Goal: Transaction & Acquisition: Purchase product/service

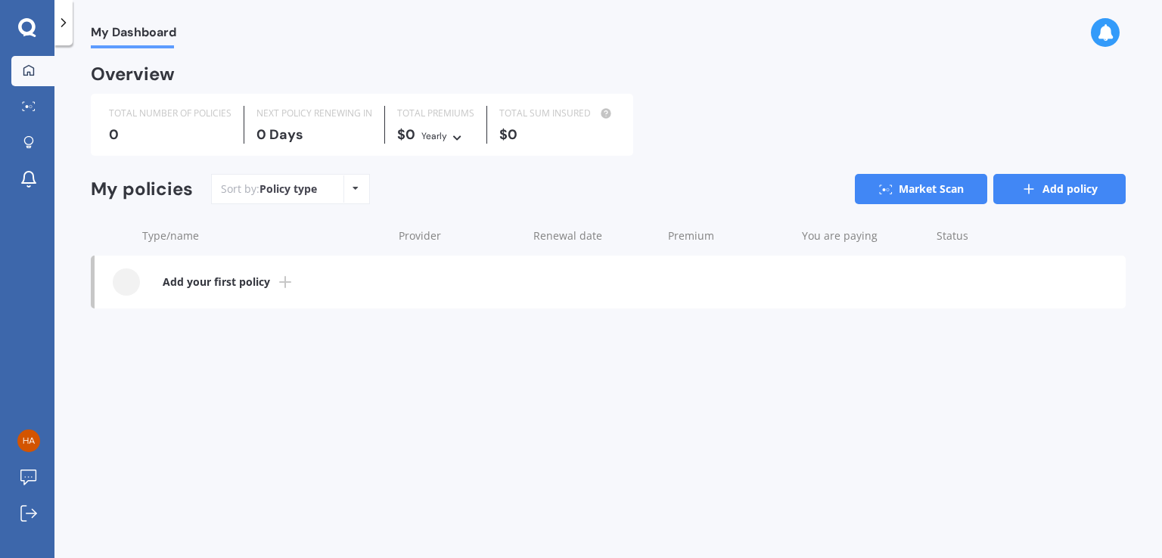
click at [1041, 188] on link "Add policy" at bounding box center [1059, 189] width 132 height 30
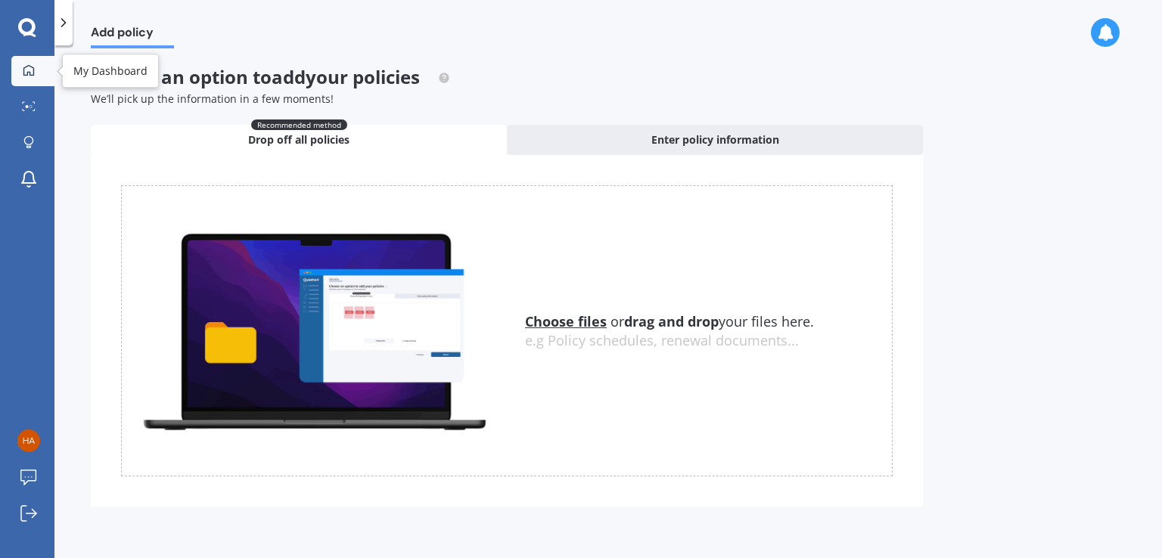
click at [17, 76] on div at bounding box center [28, 71] width 23 height 14
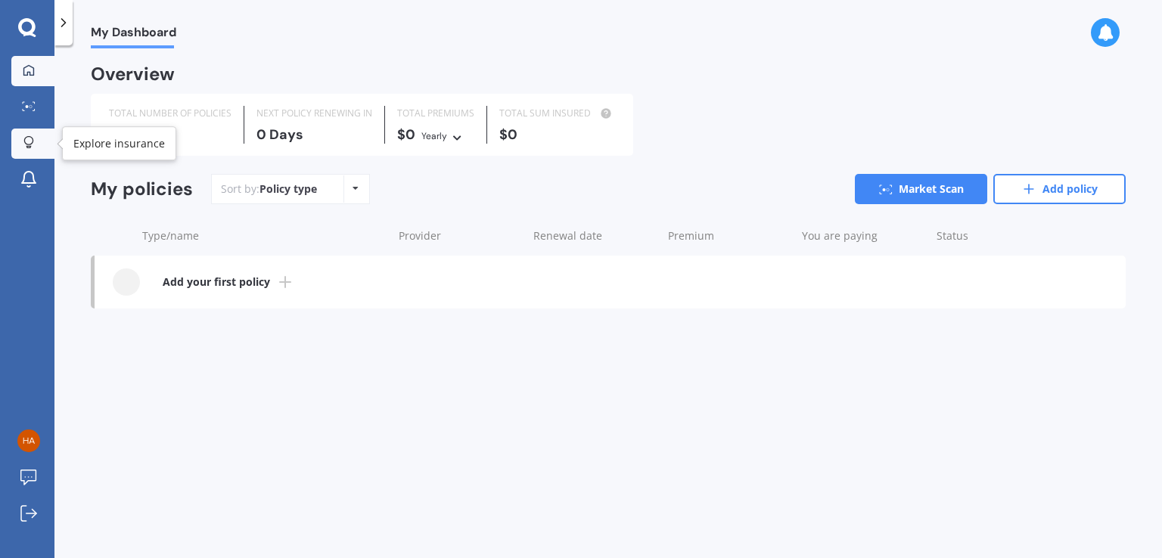
click at [30, 152] on link "Explore insurance" at bounding box center [32, 144] width 43 height 30
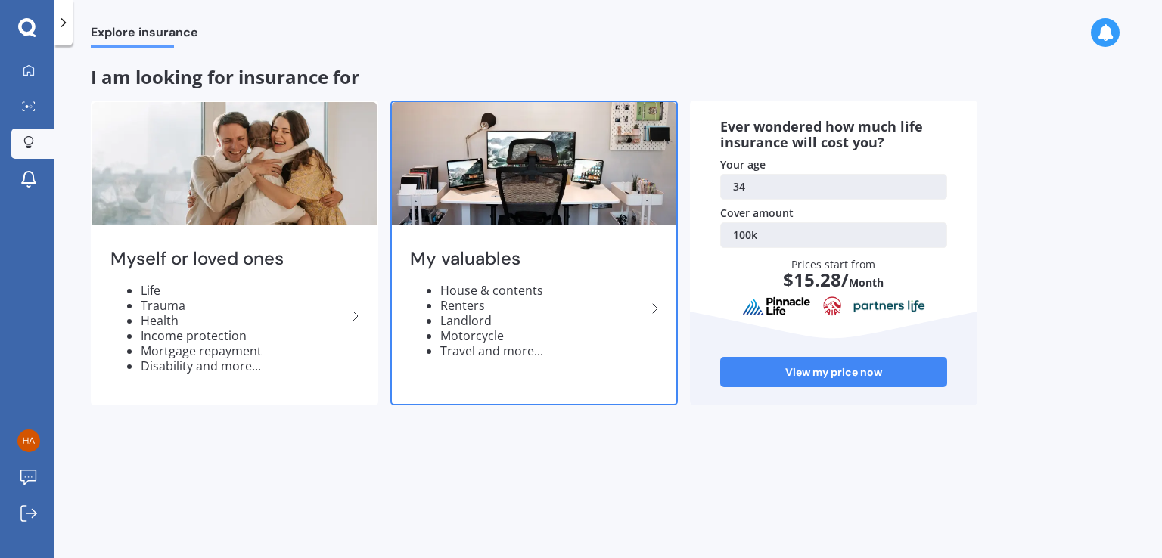
click at [647, 297] on div "My valuables House & contents Renters Landlord Motorcycle Travel and more..." at bounding box center [534, 309] width 284 height 160
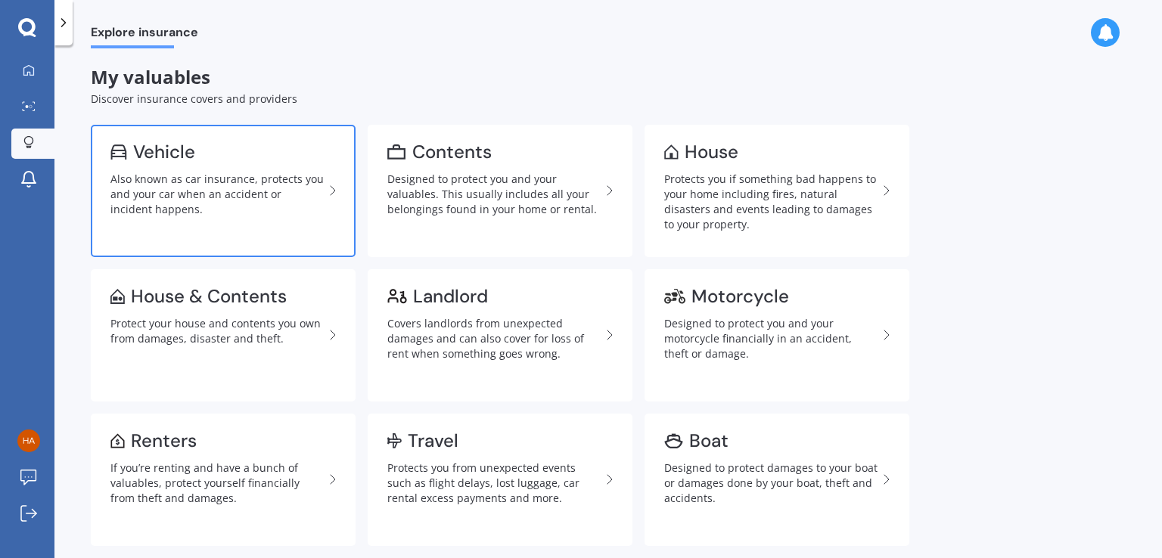
click at [302, 197] on div "Also known as car insurance, protects you and your car when an accident or inci…" at bounding box center [216, 194] width 213 height 45
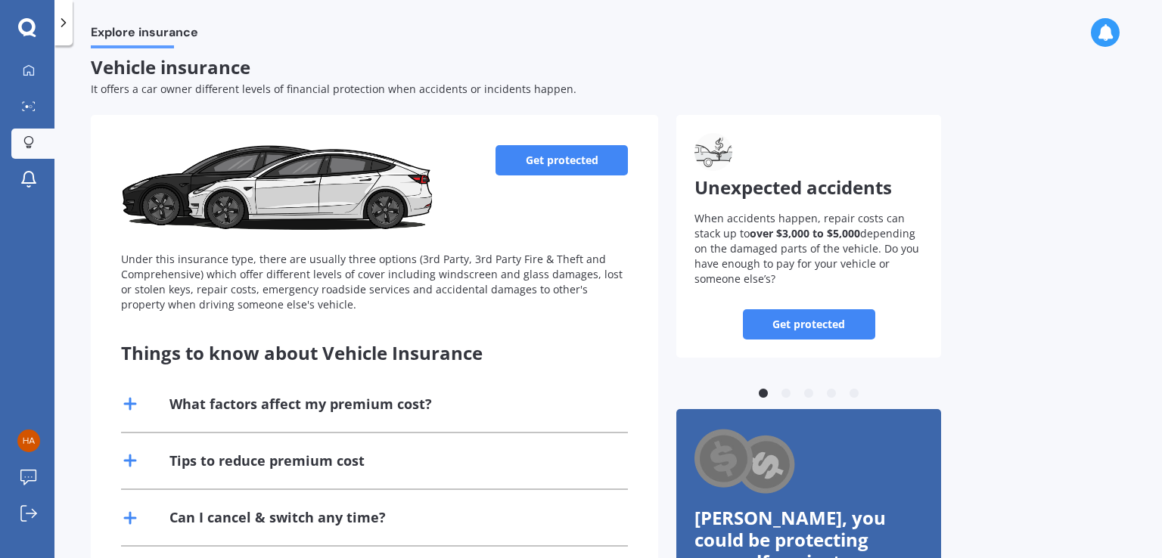
scroll to position [12, 0]
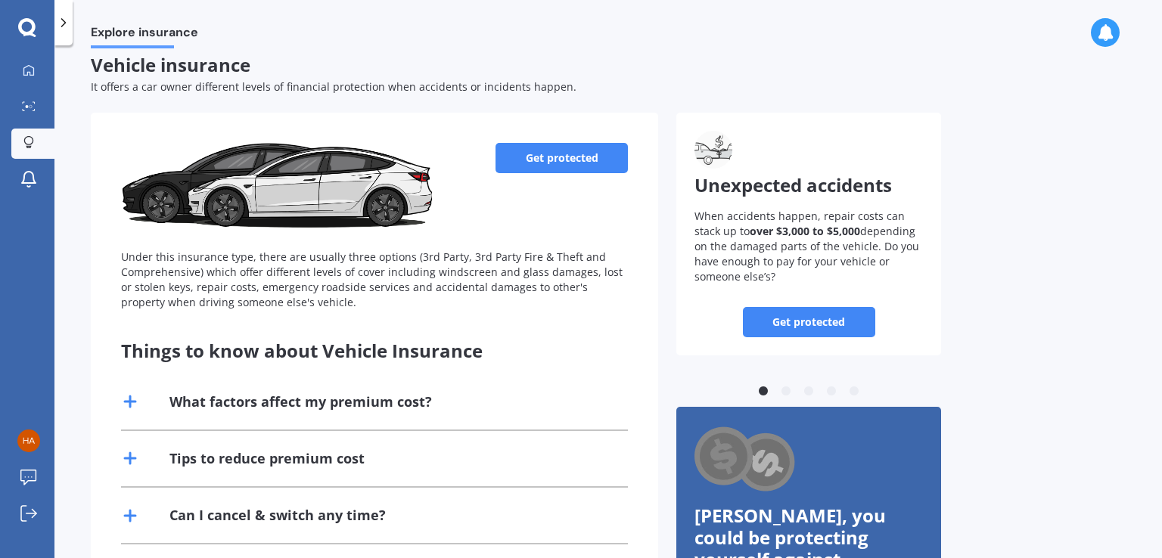
click at [523, 163] on link "Get protected" at bounding box center [561, 158] width 132 height 30
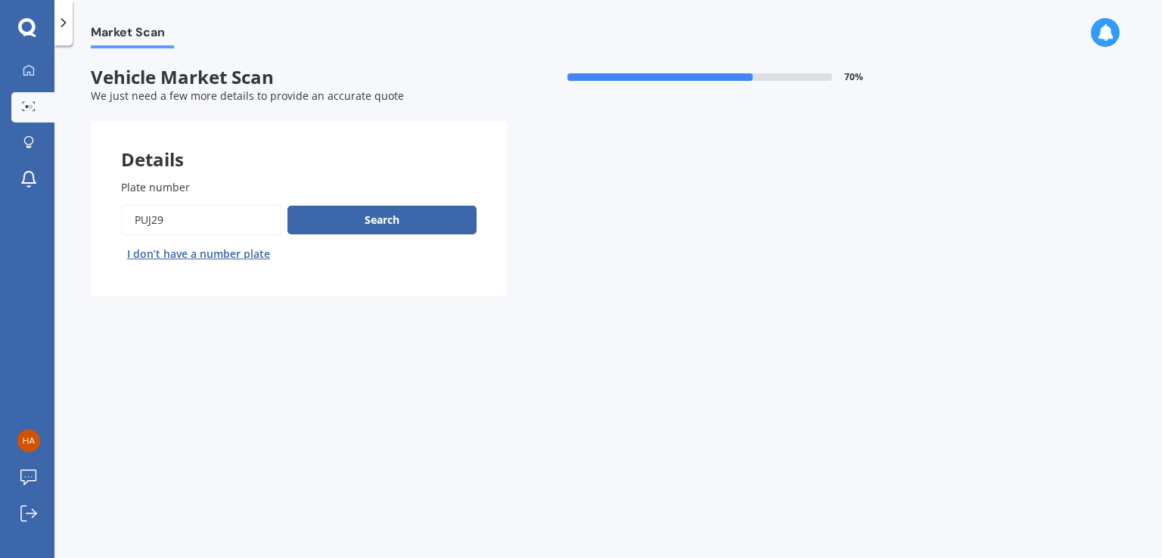
click at [217, 217] on input "Plate number" at bounding box center [201, 220] width 160 height 32
type input "Mewaka"
click at [330, 222] on button "Search" at bounding box center [381, 220] width 189 height 29
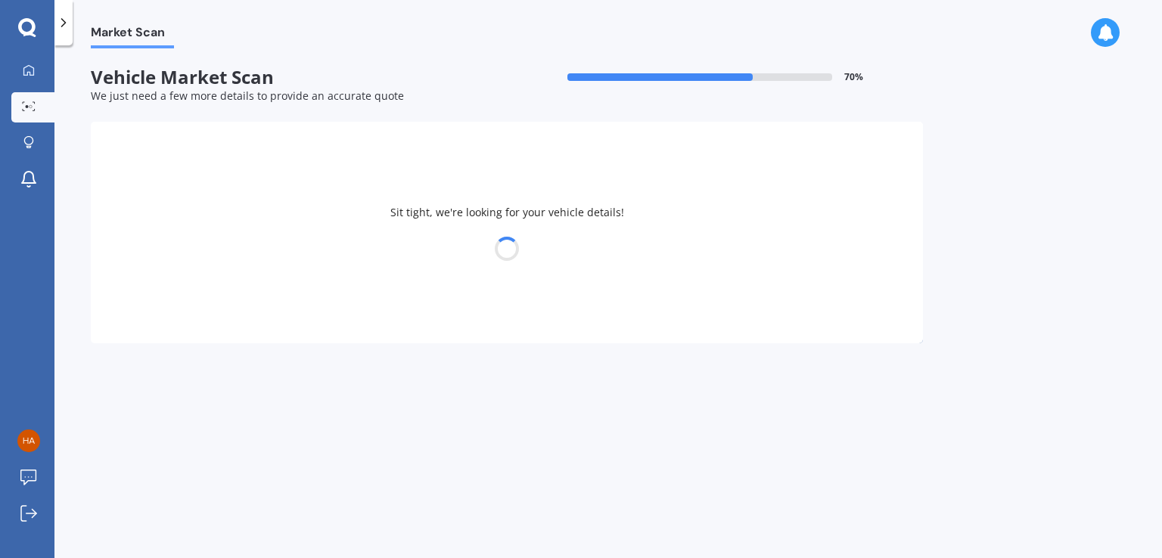
select select "15"
select select "12"
select select "1990"
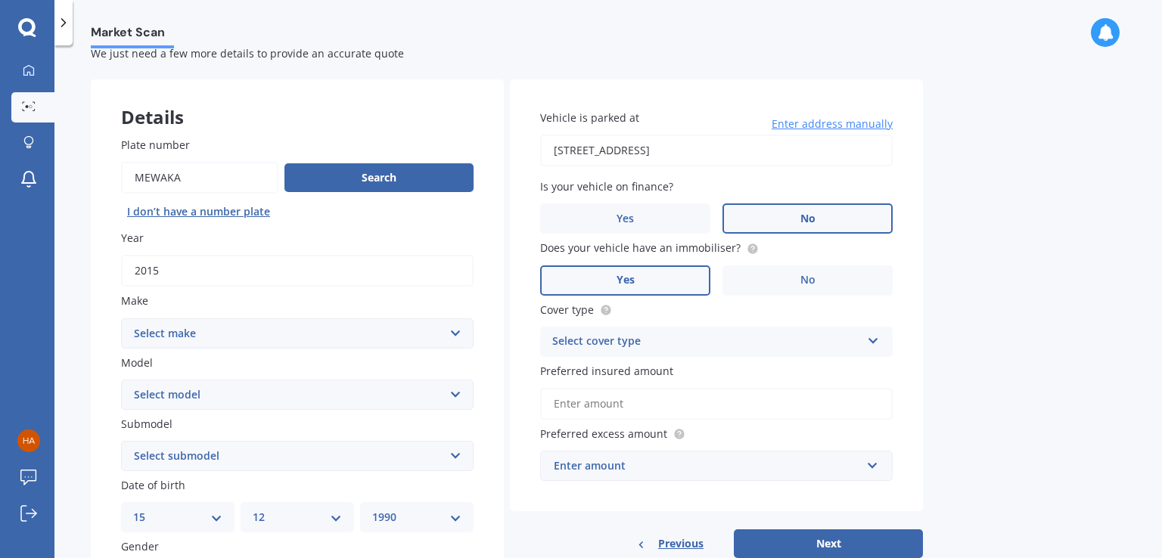
scroll to position [50, 0]
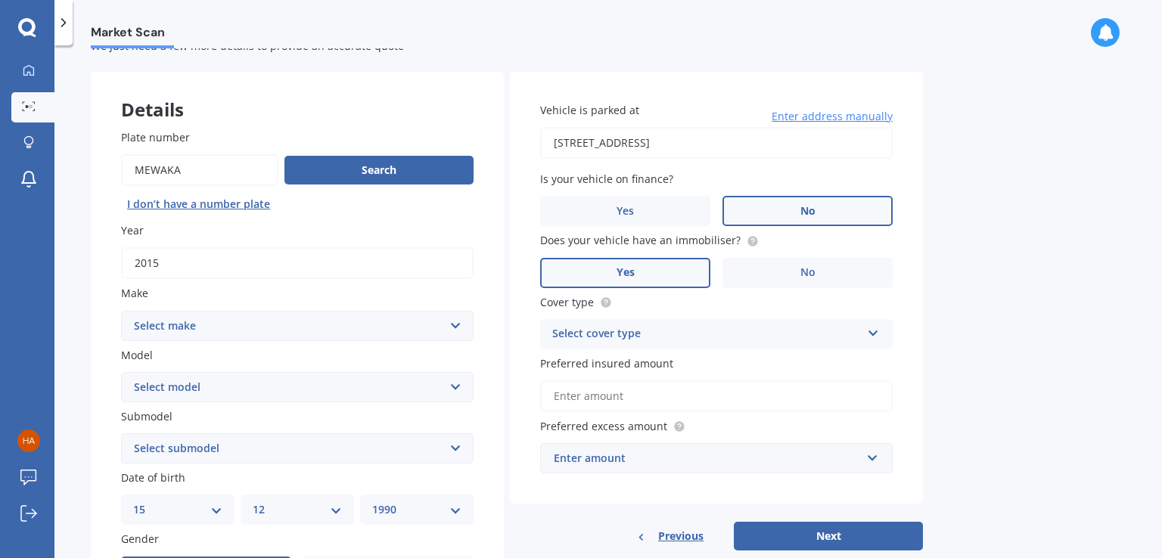
click at [358, 324] on select "Select make AC ALFA ROMEO ASTON [PERSON_NAME] AUDI AUSTIN BEDFORD Bentley BMW B…" at bounding box center [297, 326] width 352 height 30
select select "MERCEDES AMG"
click at [121, 311] on select "Select make AC ALFA ROMEO ASTON [PERSON_NAME] AUDI AUSTIN BEDFORD Bentley BMW B…" at bounding box center [297, 326] width 352 height 30
click at [340, 374] on select "Select model C C63" at bounding box center [297, 387] width 352 height 30
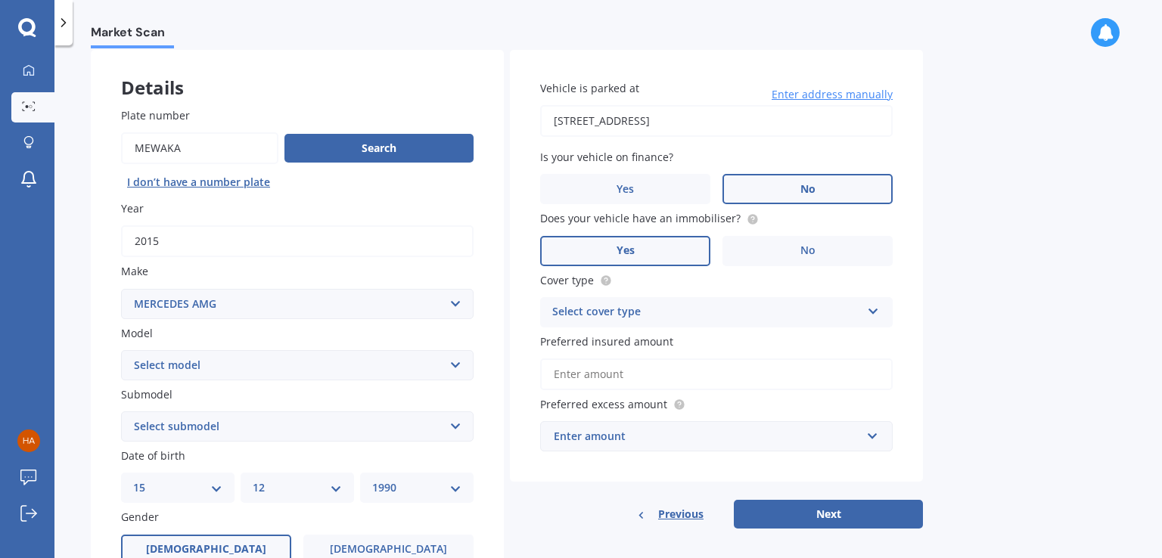
scroll to position [63, 0]
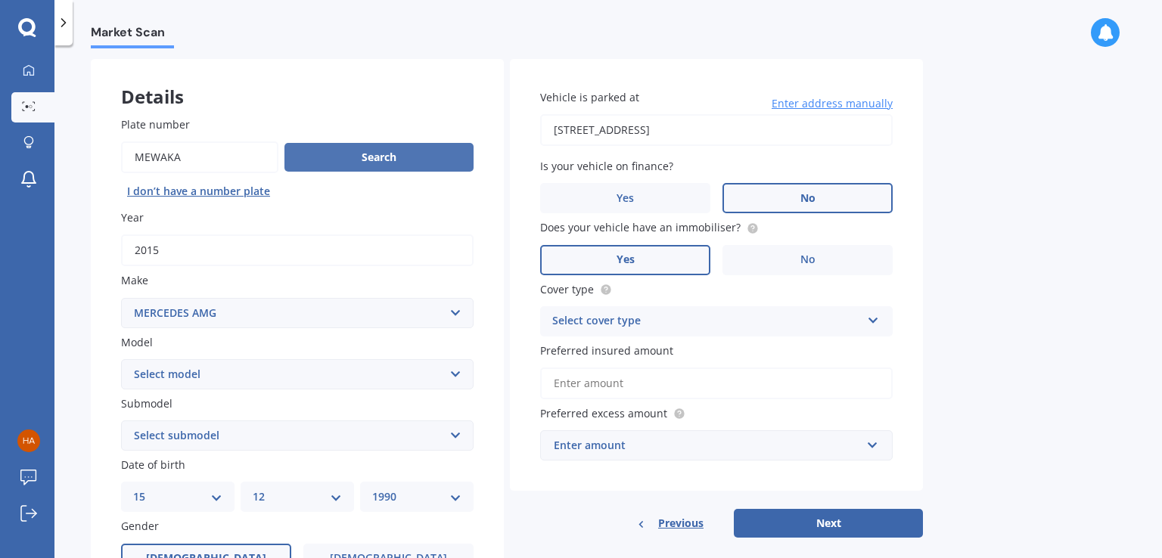
click at [358, 152] on button "Search" at bounding box center [378, 157] width 189 height 29
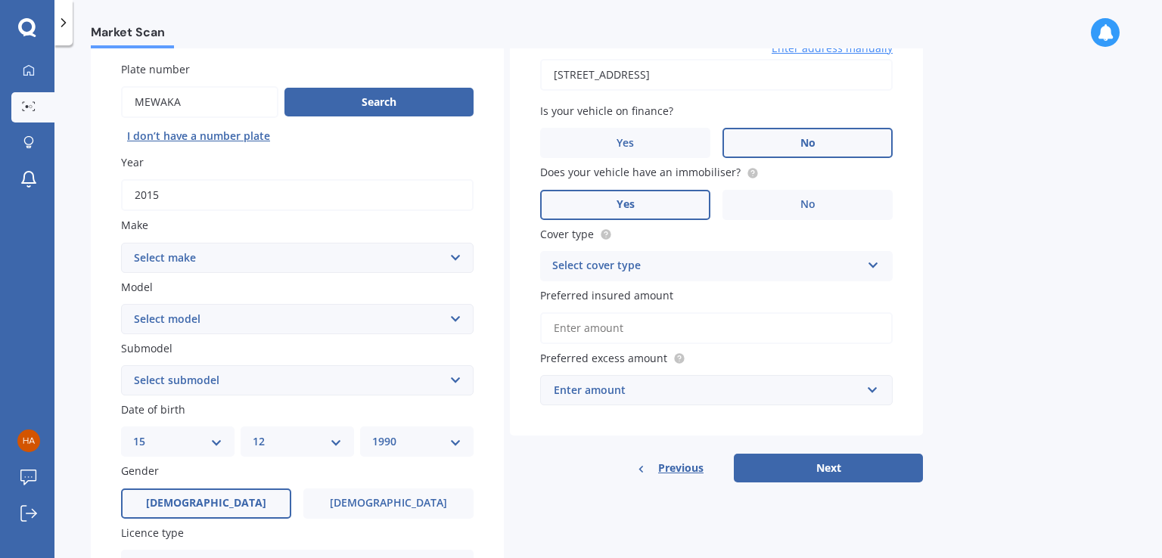
scroll to position [126, 0]
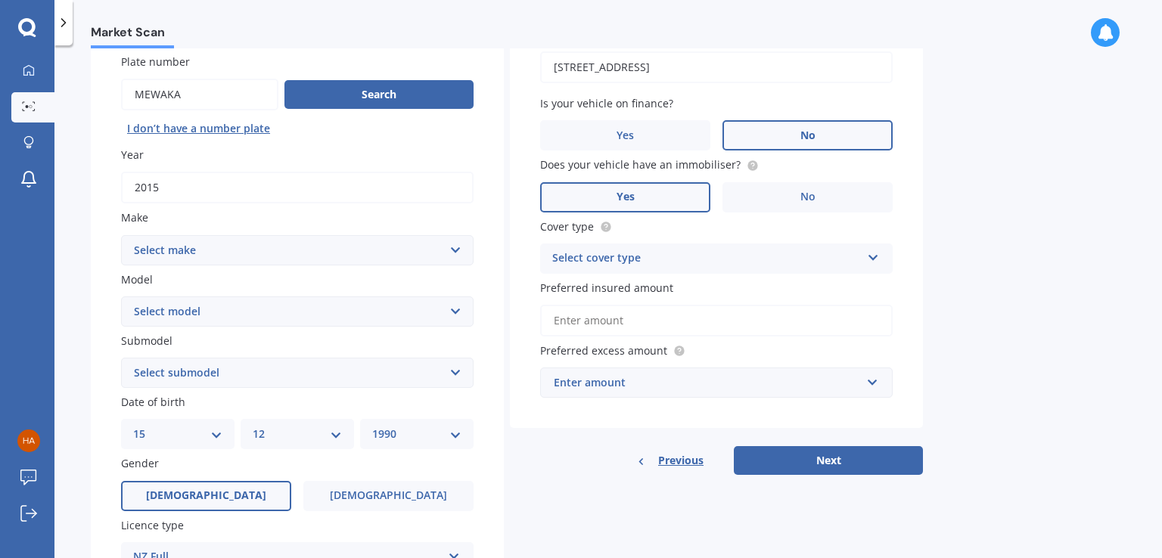
click at [341, 240] on select "Select make AC ALFA ROMEO ASTON [PERSON_NAME] AUDI AUSTIN BEDFORD Bentley BMW B…" at bounding box center [297, 250] width 352 height 30
select select "MERCEDES BENZ"
click at [121, 235] on select "Select make AC ALFA ROMEO ASTON [PERSON_NAME] AUDI AUSTIN BEDFORD Bentley BMW B…" at bounding box center [297, 250] width 352 height 30
click at [309, 303] on select "Select model 190 200 220 230 240 250 260 280 300 320 350 380 400 420 450 500 55…" at bounding box center [297, 311] width 352 height 30
select select "E"
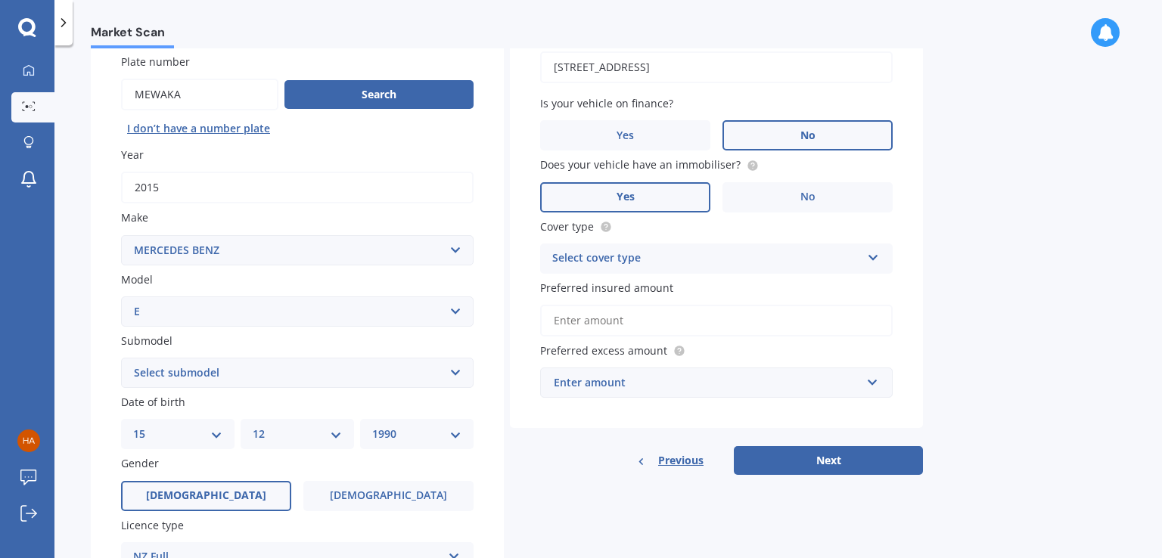
click at [121, 296] on select "Select model 190 200 220 230 240 250 260 280 300 320 350 380 400 420 450 500 55…" at bounding box center [297, 311] width 352 height 30
click at [267, 368] on select "Select submodel 200 2.0.OPT/9AT 200K 220 220 Cabriolet 220 Coupe 230 240 250 26…" at bounding box center [297, 373] width 352 height 30
select select "350 DIESEL"
click at [121, 358] on select "Select submodel 200 2.0.OPT/9AT 200K 220 220 Cabriolet 220 Coupe 230 240 250 26…" at bounding box center [297, 373] width 352 height 30
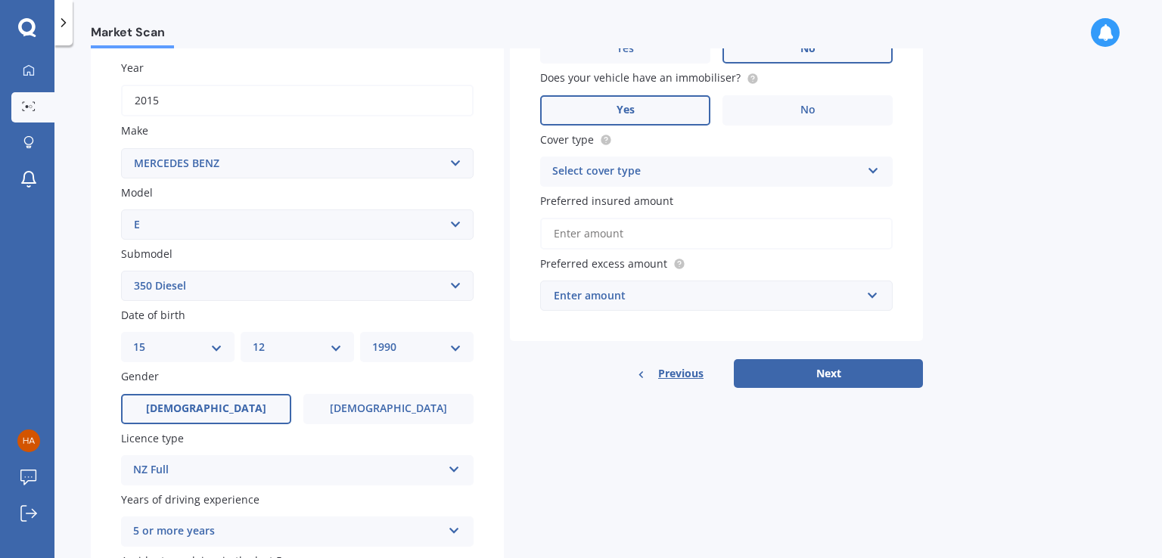
scroll to position [333, 0]
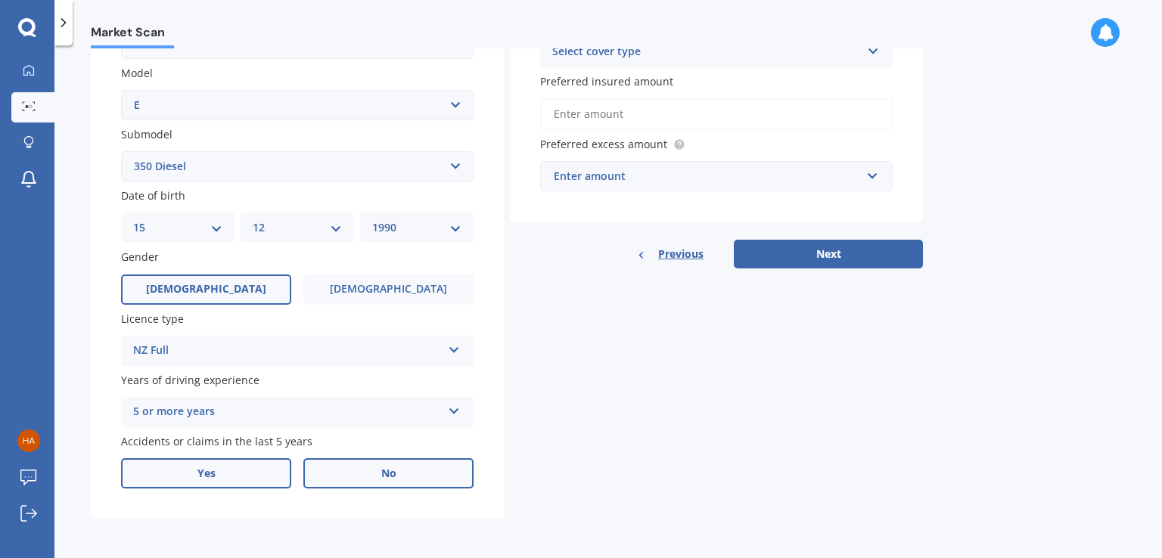
click at [261, 473] on label "Yes" at bounding box center [206, 473] width 170 height 30
click at [0, 0] on input "Yes" at bounding box center [0, 0] width 0 height 0
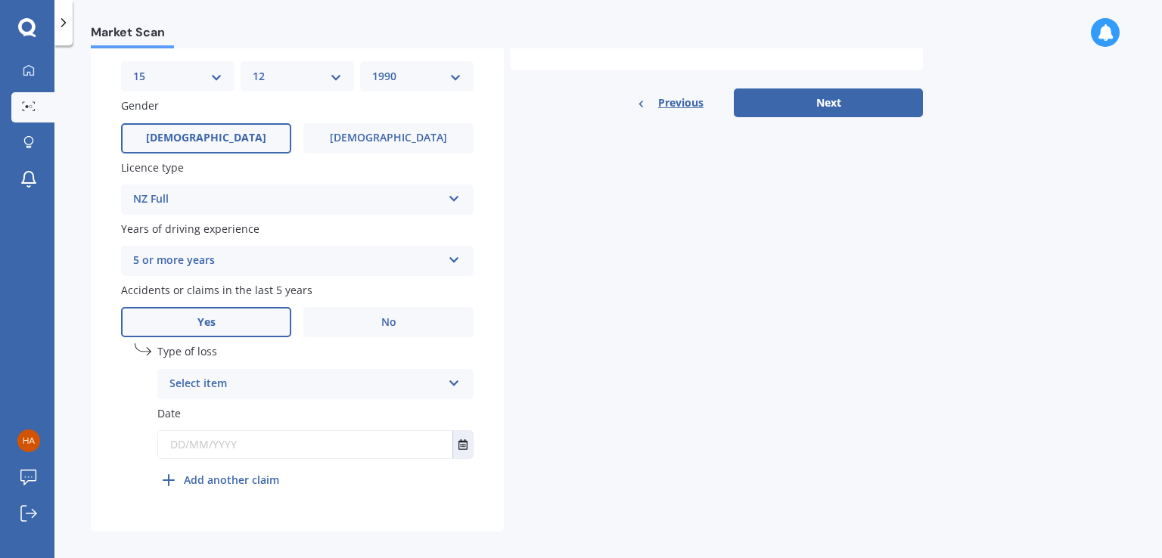
scroll to position [484, 0]
click at [307, 389] on div "Select item" at bounding box center [305, 383] width 272 height 18
click at [285, 414] on div "At fault accident" at bounding box center [315, 412] width 315 height 27
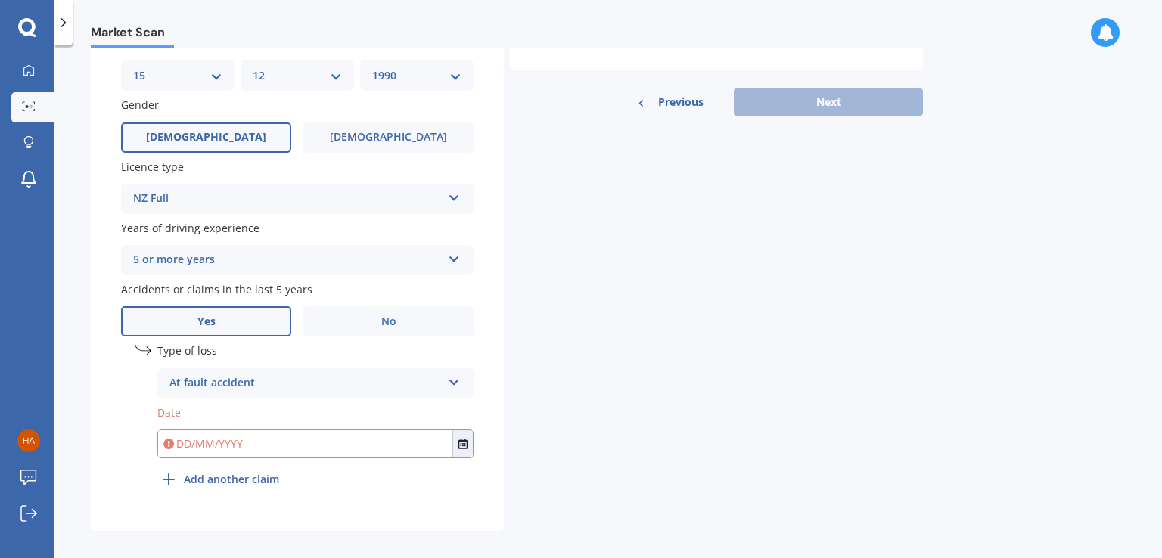
click at [269, 448] on input "text" at bounding box center [305, 443] width 294 height 27
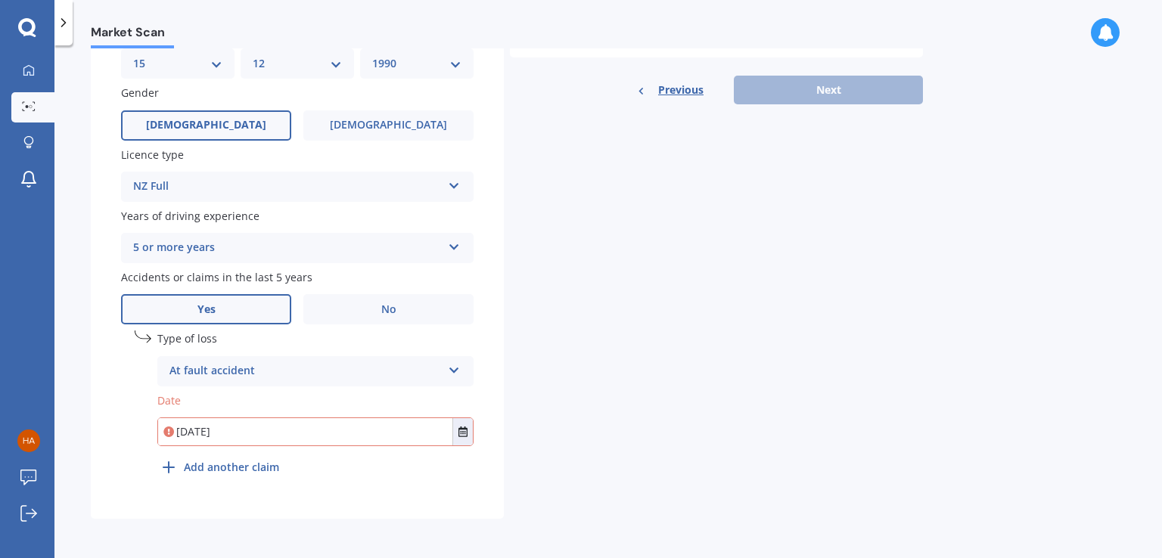
type input "[DATE]"
click at [723, 285] on div "Details Plate number Search I don’t have a number plate Year [DATE] Make Select…" at bounding box center [507, 72] width 832 height 893
click at [862, 76] on button "Next" at bounding box center [827, 90] width 189 height 29
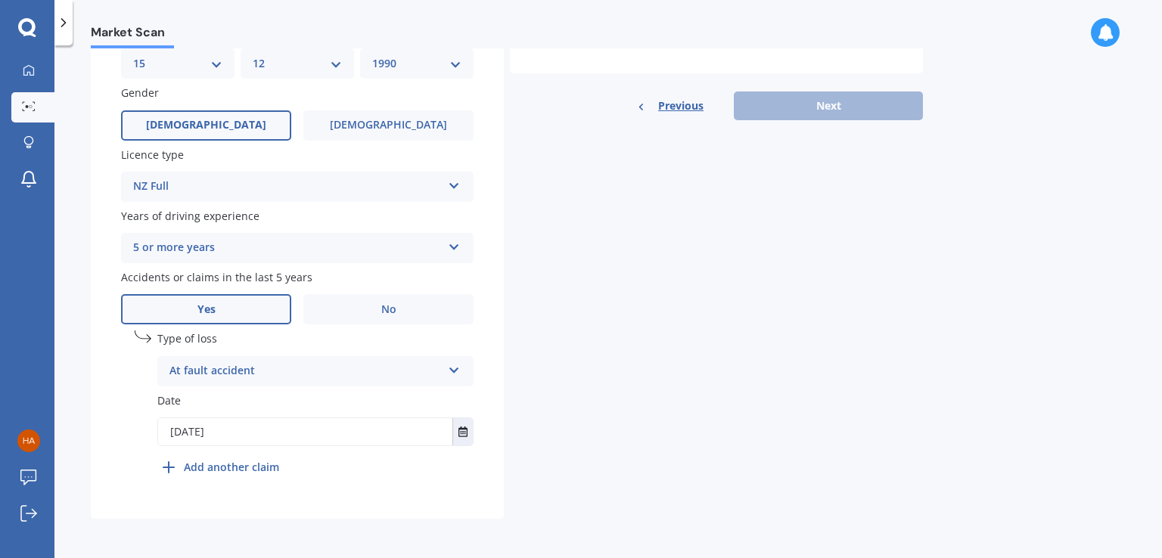
scroll to position [103, 0]
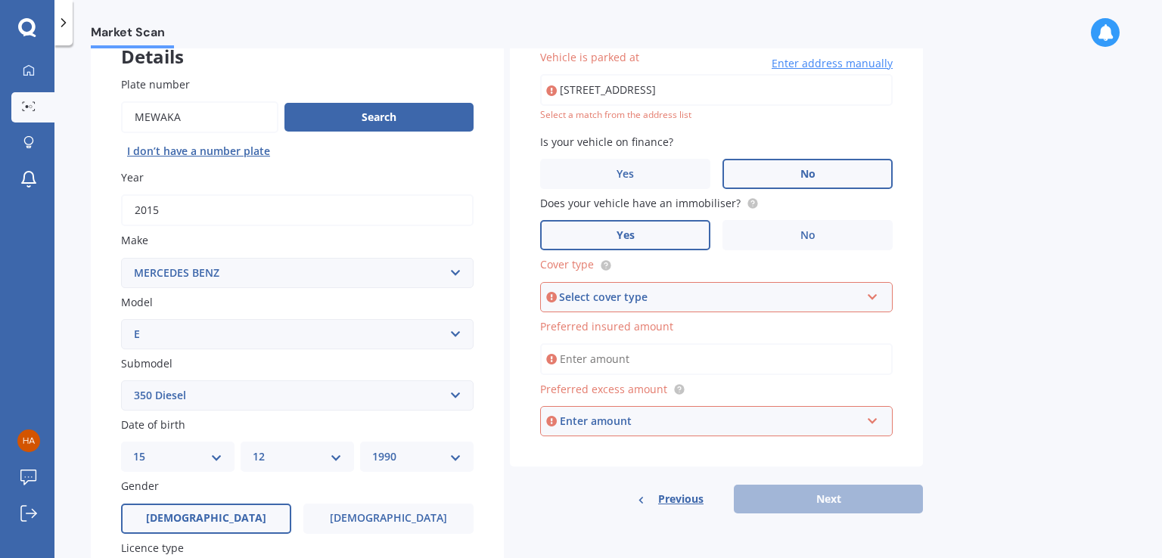
type input "[STREET_ADDRESS]"
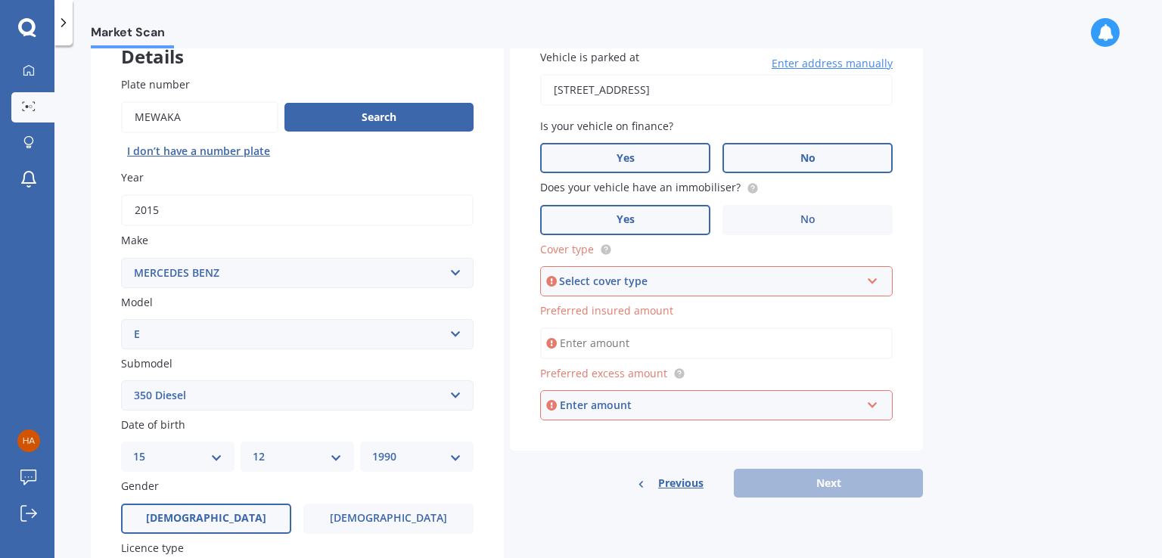
click at [669, 155] on label "Yes" at bounding box center [625, 158] width 170 height 30
click at [0, 0] on input "Yes" at bounding box center [0, 0] width 0 height 0
click at [696, 280] on div "Select cover type" at bounding box center [709, 281] width 301 height 17
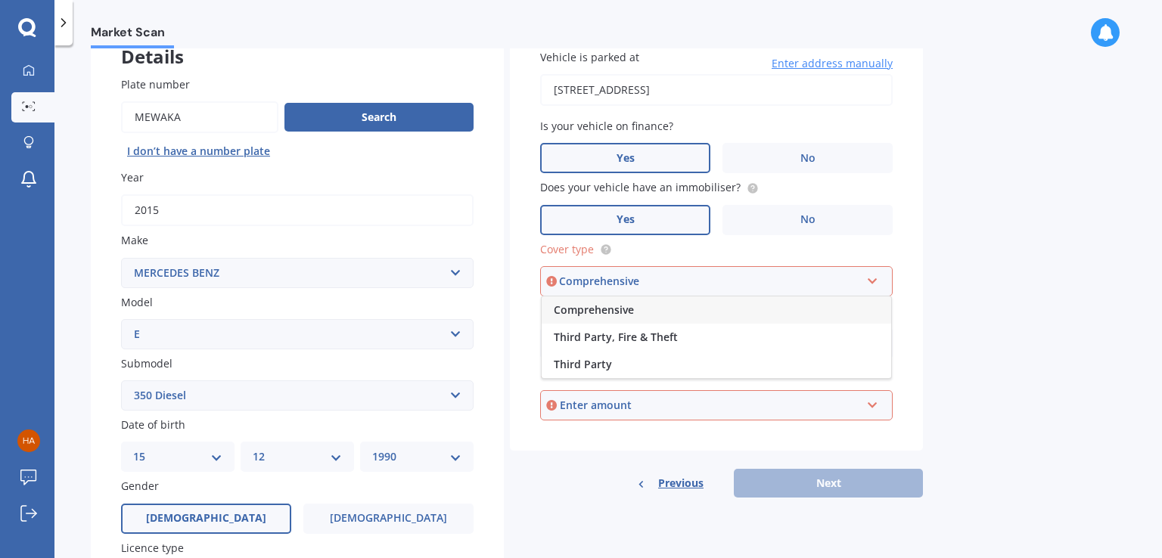
click at [662, 312] on div "Comprehensive" at bounding box center [715, 309] width 349 height 27
click at [650, 352] on input "Preferred insured amount" at bounding box center [716, 343] width 352 height 32
click at [720, 405] on div "Enter amount" at bounding box center [710, 405] width 301 height 17
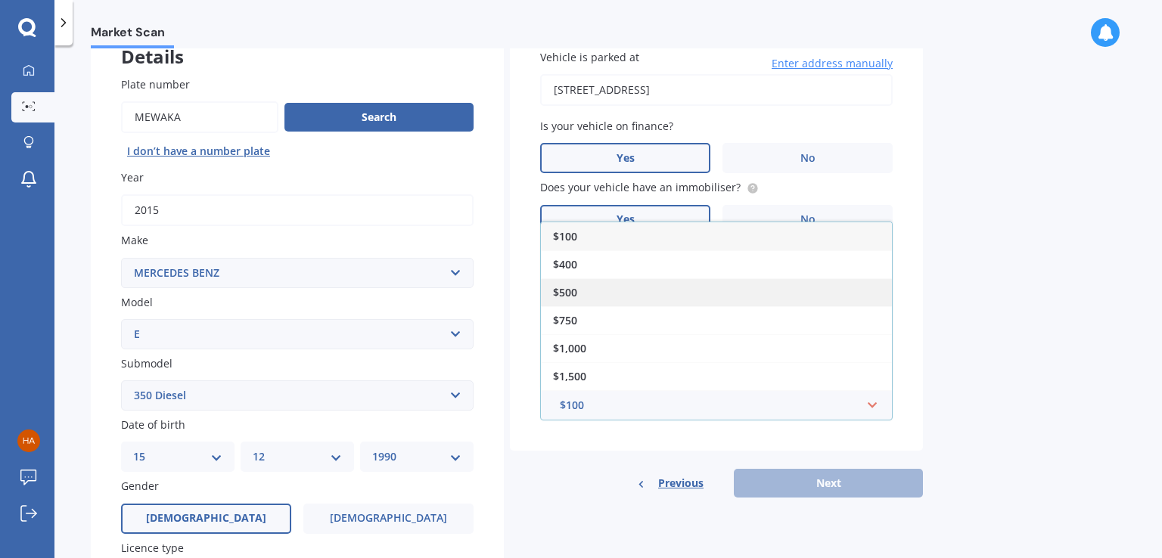
click at [645, 287] on div "$500" at bounding box center [716, 292] width 351 height 28
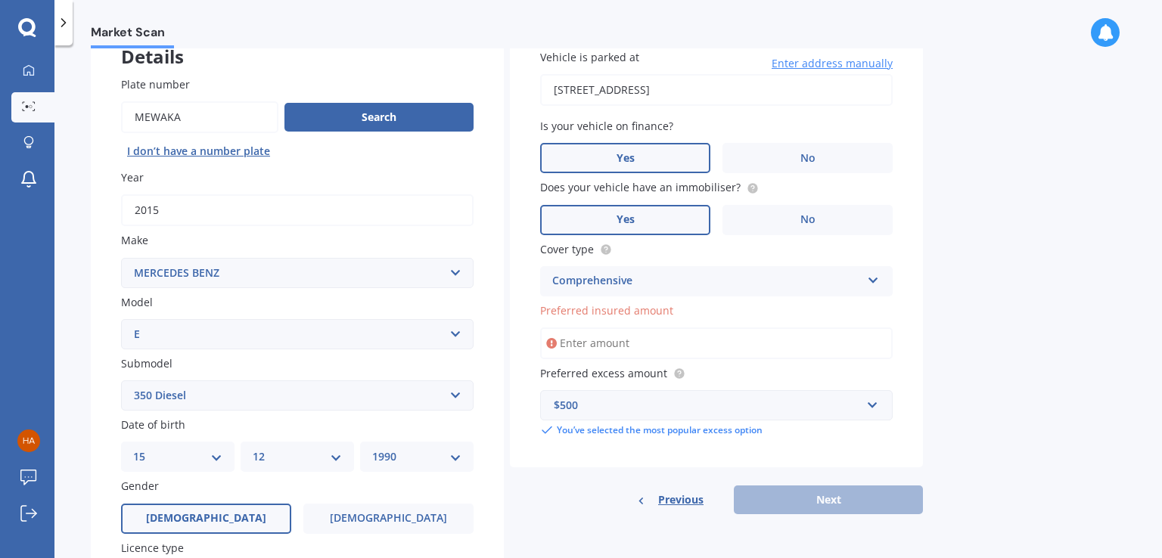
click at [624, 340] on input "Preferred insured amount" at bounding box center [716, 343] width 352 height 32
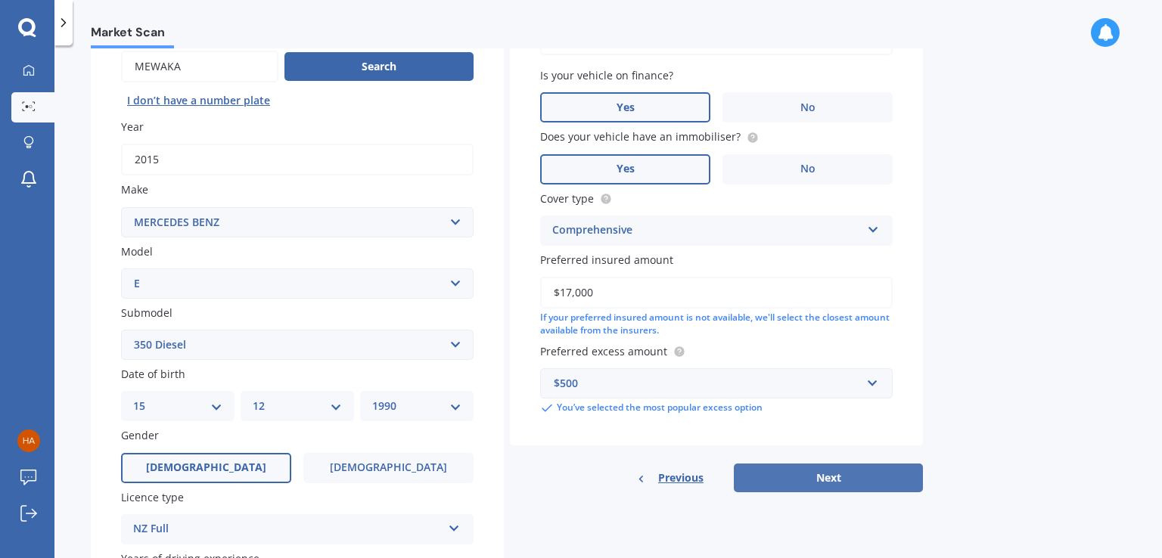
type input "$17,000"
click at [805, 469] on button "Next" at bounding box center [827, 478] width 189 height 29
select select "15"
select select "12"
select select "1990"
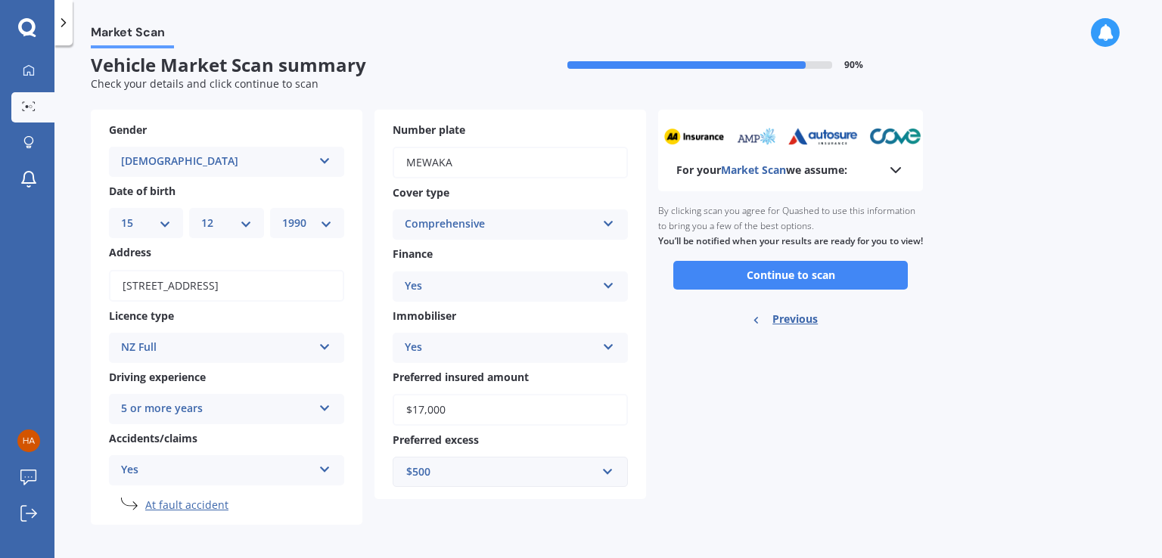
scroll to position [18, 0]
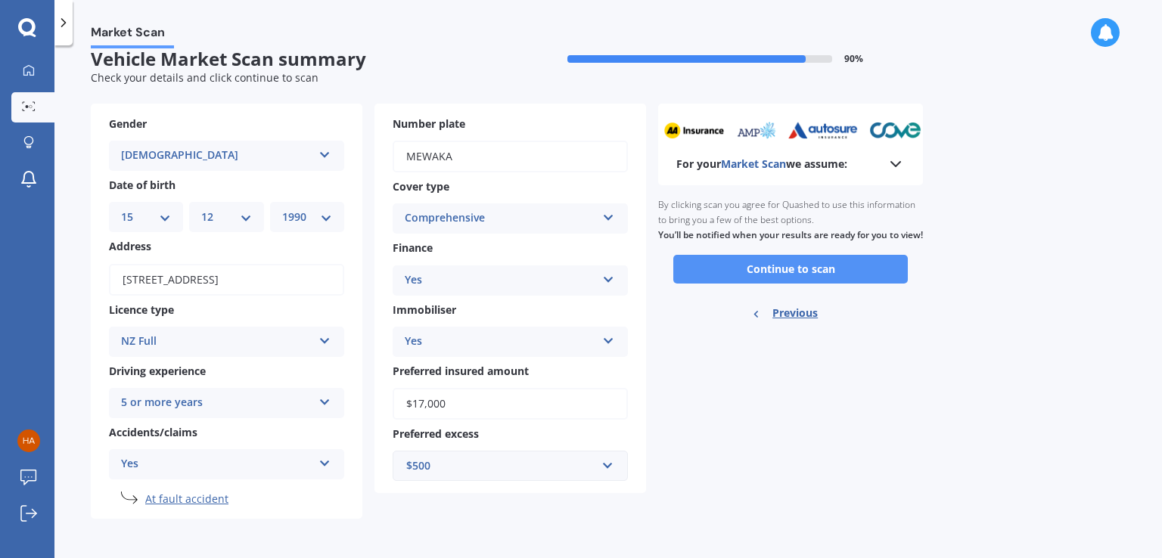
click at [779, 284] on button "Continue to scan" at bounding box center [790, 269] width 234 height 29
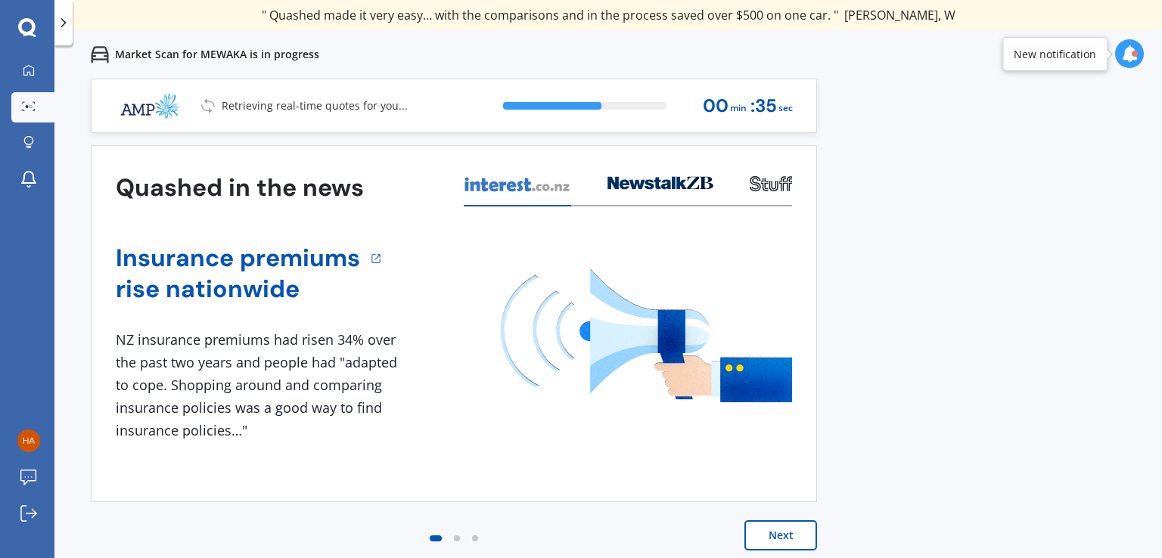
click at [777, 530] on button "Next" at bounding box center [780, 535] width 73 height 30
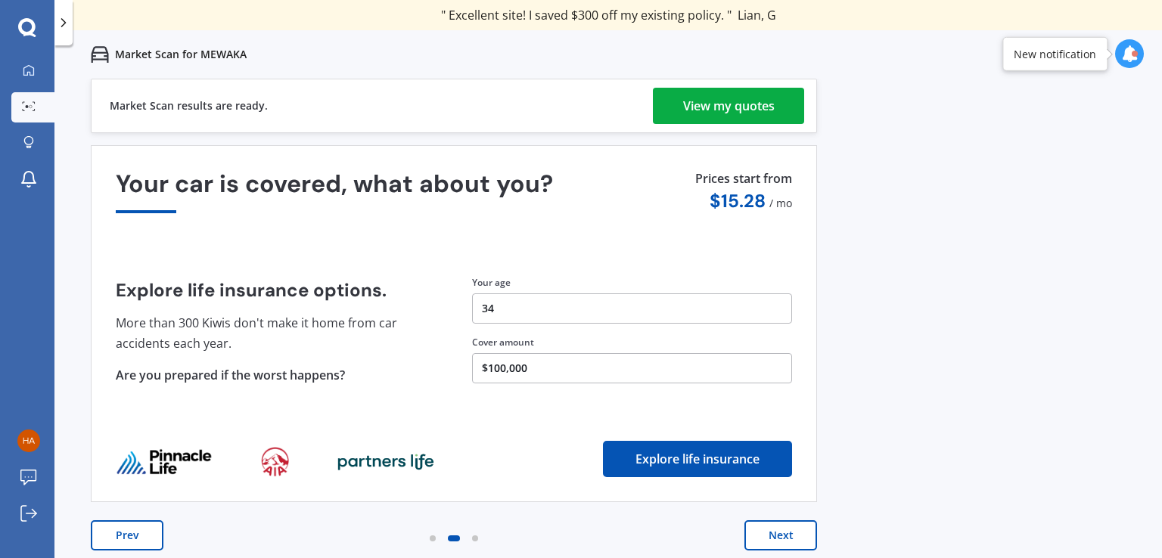
click at [721, 110] on div "View my quotes" at bounding box center [728, 106] width 91 height 36
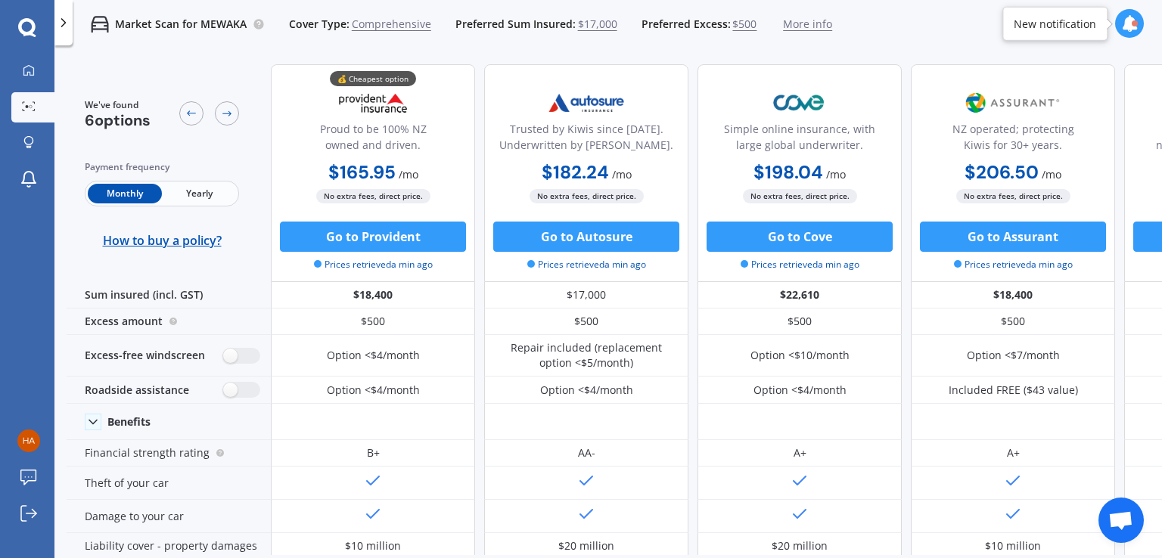
click at [134, 119] on span "6 options" at bounding box center [118, 120] width 66 height 20
click at [212, 113] on div at bounding box center [209, 113] width 60 height 31
click at [223, 110] on icon at bounding box center [227, 113] width 12 height 12
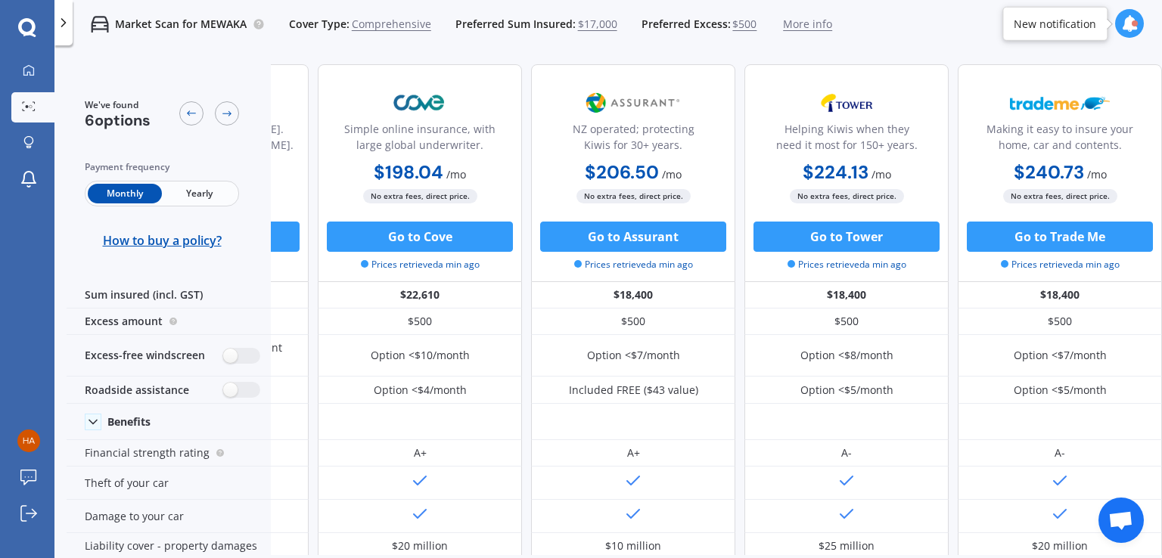
scroll to position [824, 387]
